Goal: Information Seeking & Learning: Find specific fact

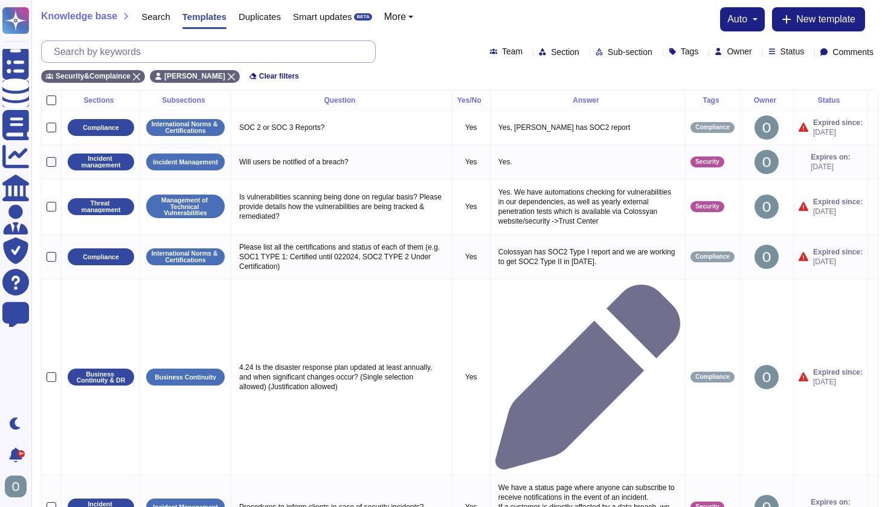
click at [161, 49] on input "text" at bounding box center [211, 51] width 327 height 21
click at [138, 73] on icon at bounding box center [136, 76] width 7 height 7
click at [119, 76] on icon at bounding box center [122, 76] width 7 height 7
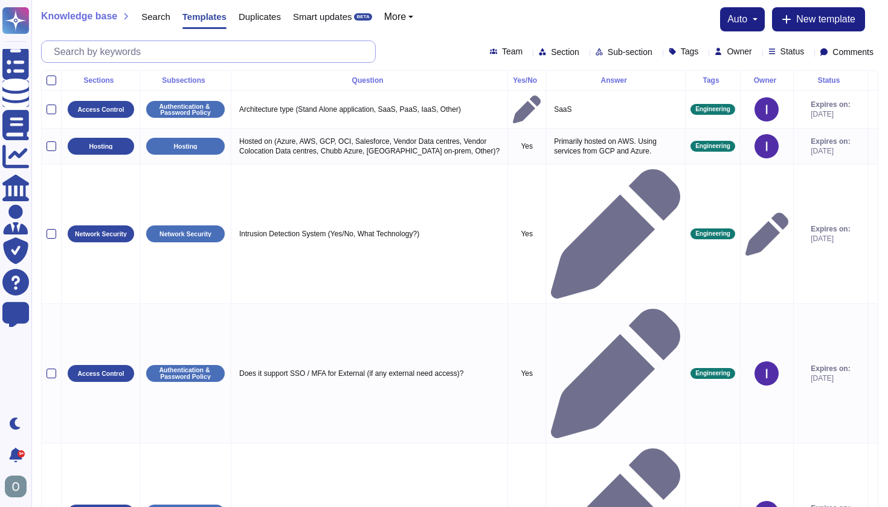
click at [81, 51] on input "text" at bounding box center [211, 51] width 327 height 21
paste input "whether any provider retains or trains on that data"
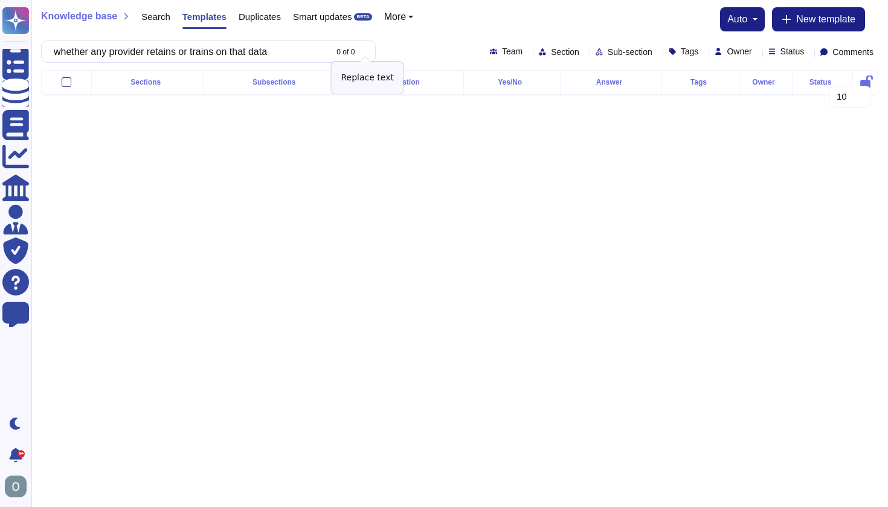
click at [369, 53] on icon at bounding box center [369, 53] width 0 height 0
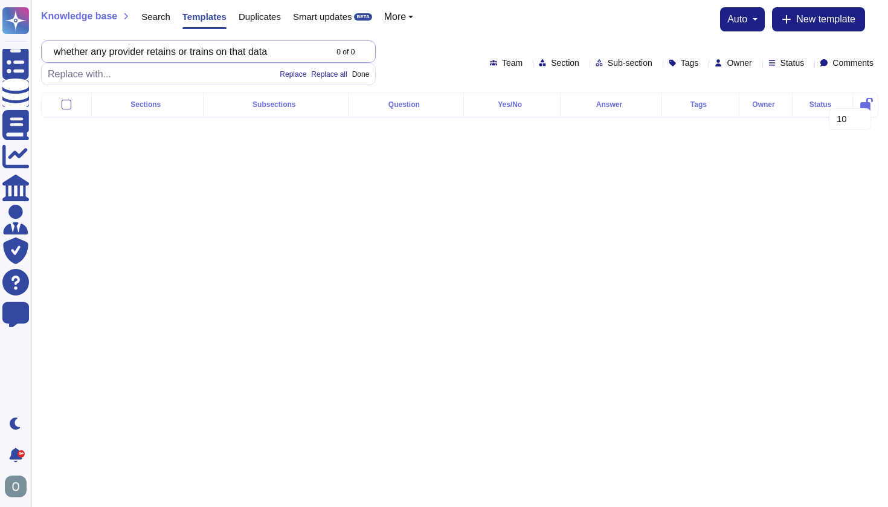
click at [161, 53] on input "whether any provider retains or trains on that data" at bounding box center [187, 51] width 278 height 21
drag, startPoint x: 201, startPoint y: 53, endPoint x: 48, endPoint y: 51, distance: 152.9
click at [48, 51] on div "whether any provider retains or trains on that data 0 of 0" at bounding box center [208, 51] width 335 height 22
type input "trains on that data"
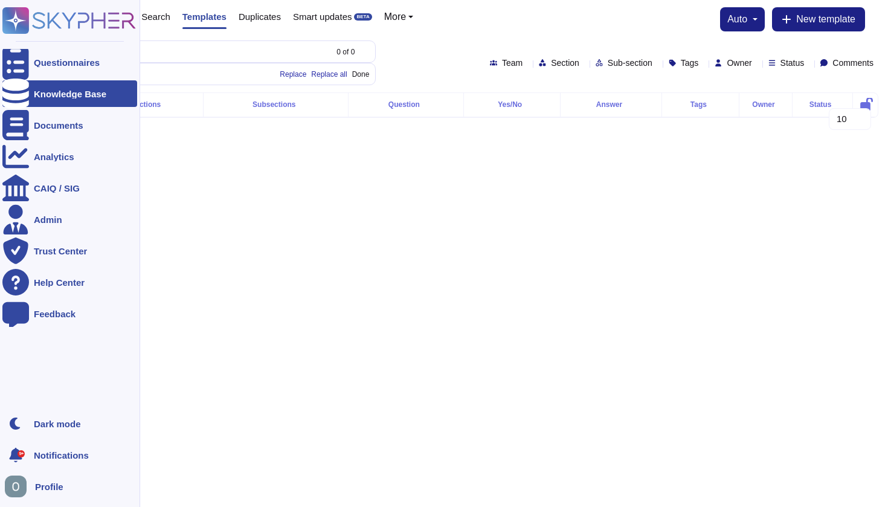
click at [18, 91] on icon at bounding box center [15, 94] width 27 height 30
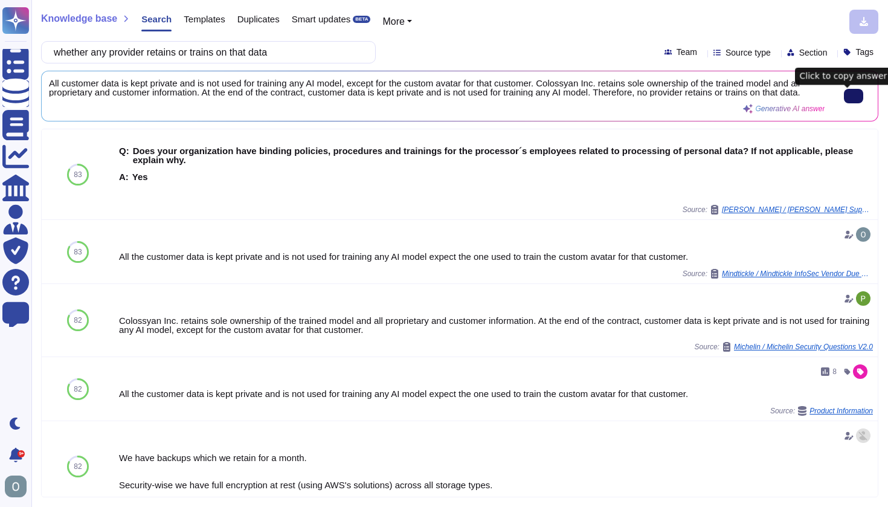
drag, startPoint x: 65, startPoint y: 51, endPoint x: 430, endPoint y: 60, distance: 364.5
click at [430, 60] on div "whether any provider retains or trains on that data Team Source type Section Ta…" at bounding box center [459, 52] width 837 height 22
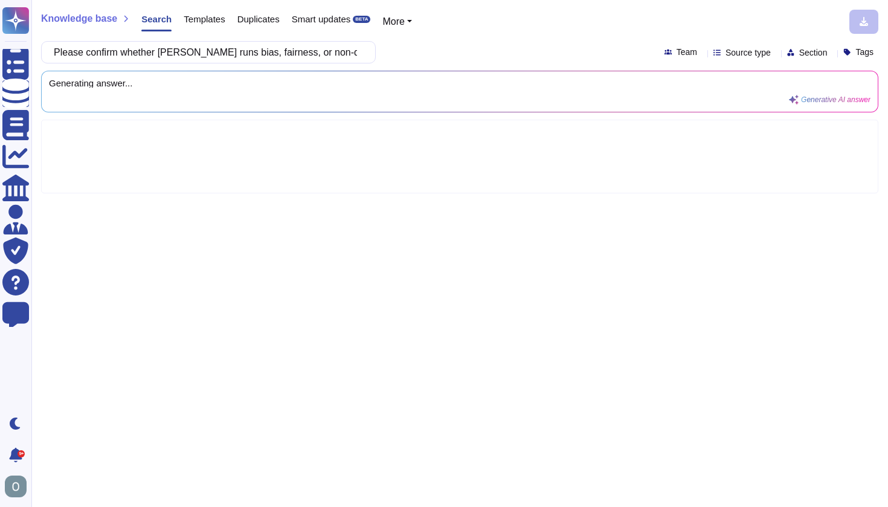
scroll to position [0, 121]
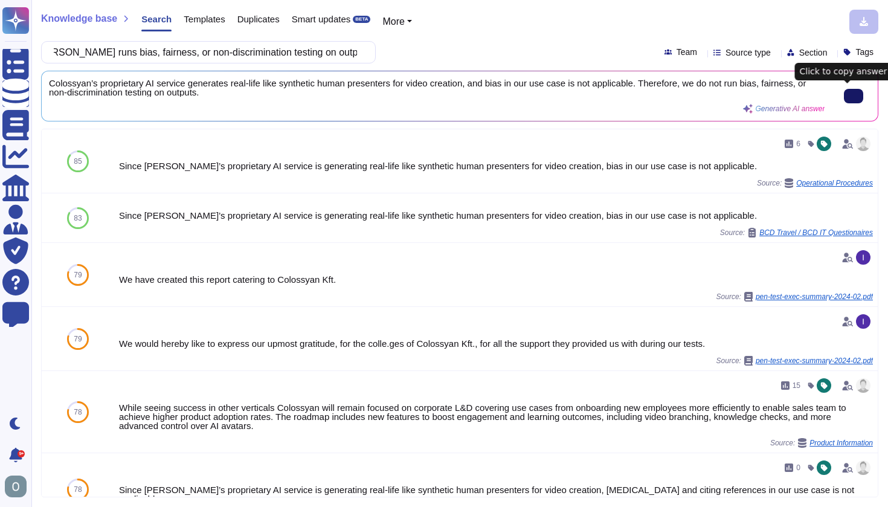
click at [854, 96] on icon at bounding box center [854, 96] width 0 height 0
drag, startPoint x: 64, startPoint y: 53, endPoint x: 456, endPoint y: 66, distance: 391.8
click at [456, 66] on div "Knowledge base Search Templates Duplicates Smart updates BETA More Please confi…" at bounding box center [459, 253] width 857 height 507
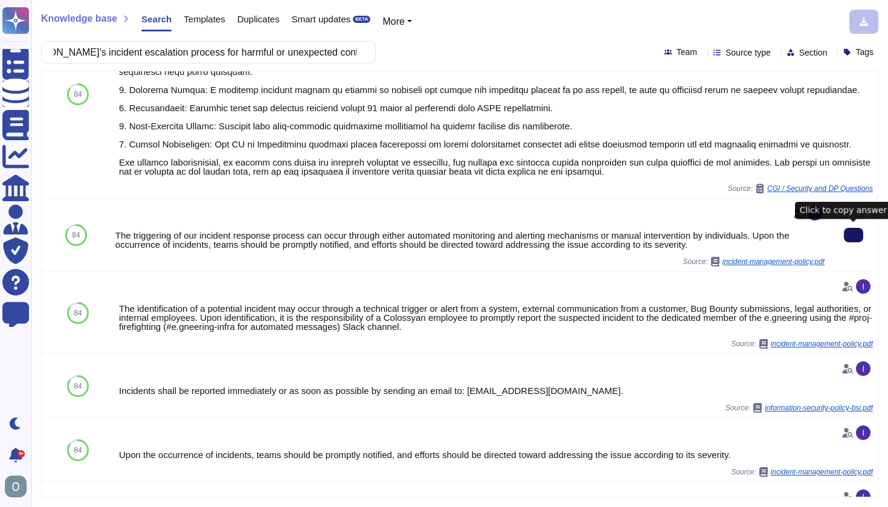
scroll to position [0, 0]
click at [854, 235] on icon at bounding box center [854, 235] width 0 height 0
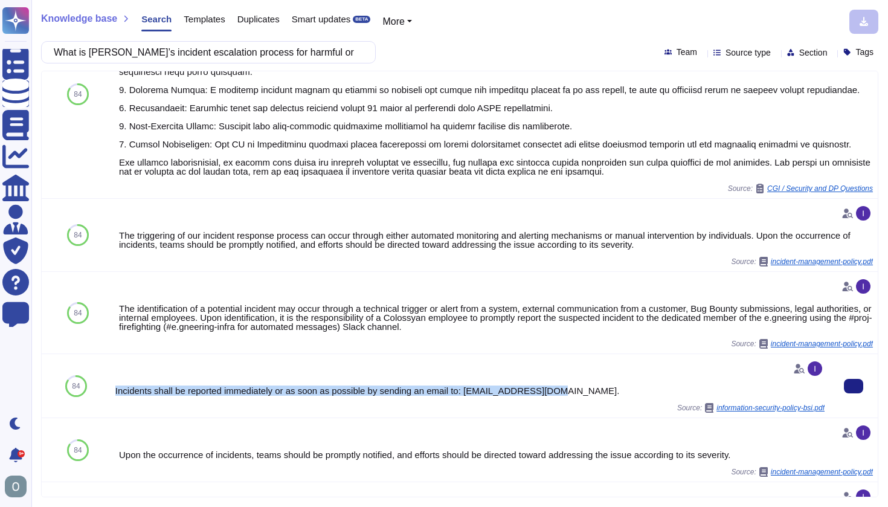
drag, startPoint x: 578, startPoint y: 393, endPoint x: 114, endPoint y: 389, distance: 464.7
click at [114, 389] on div "Incidents shall be reported immediately or as soon as possible by sending an em…" at bounding box center [470, 385] width 719 height 63
copy div "Incidents shall be reported immediately or as soon as possible by sending an em…"
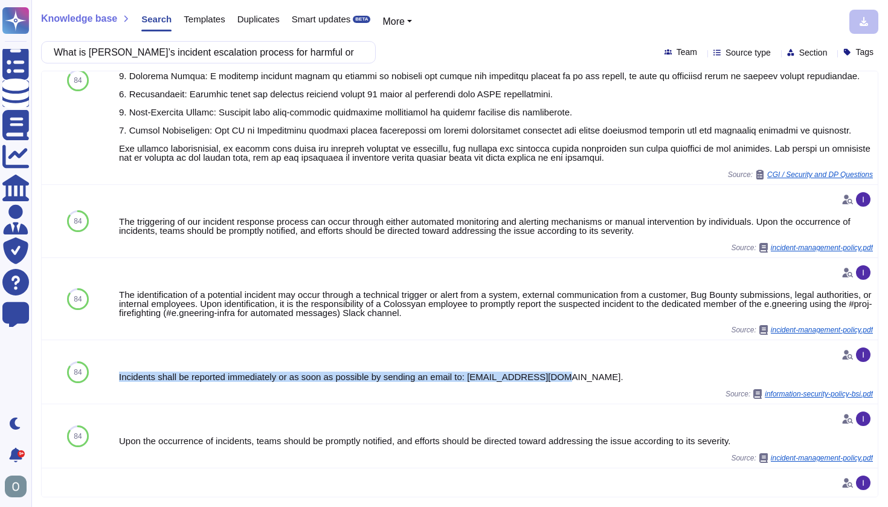
scroll to position [146, 0]
